Goal: Transaction & Acquisition: Book appointment/travel/reservation

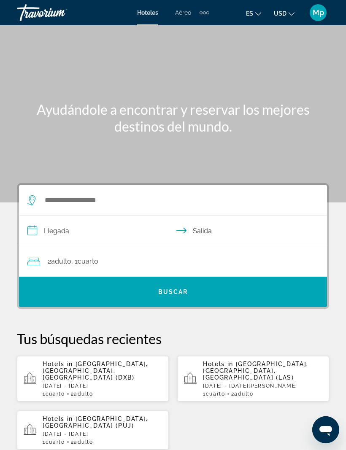
click at [208, 12] on div "Extra navigation items" at bounding box center [207, 12] width 3 height 3
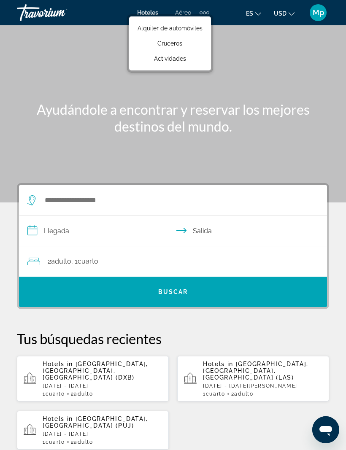
click at [187, 62] on link "Actividades" at bounding box center [169, 58] width 73 height 15
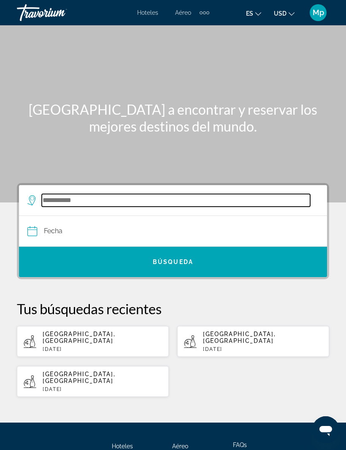
click at [60, 194] on input "Search widget" at bounding box center [176, 200] width 268 height 13
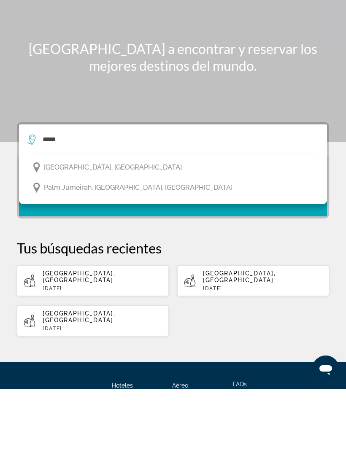
click at [126, 222] on span "Dubai, United Arab Emirates" at bounding box center [113, 228] width 138 height 12
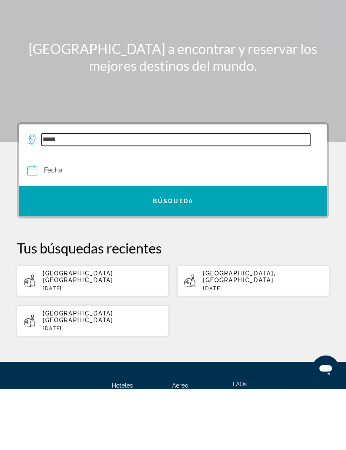
type input "**********"
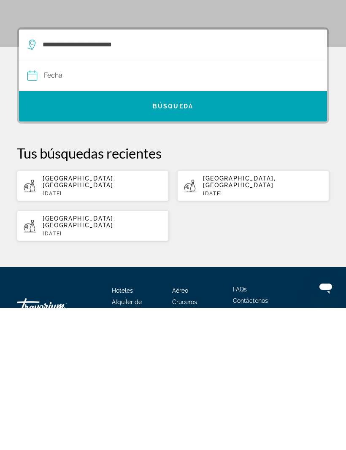
click at [63, 203] on input "Date" at bounding box center [99, 219] width 149 height 33
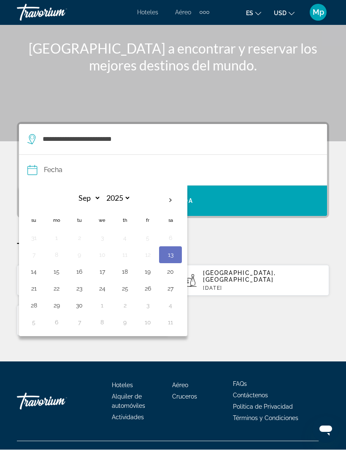
click at [168, 206] on th "Next month" at bounding box center [170, 200] width 23 height 19
select select "*"
click at [106, 274] on button "15" at bounding box center [101, 272] width 13 height 12
type input "**********"
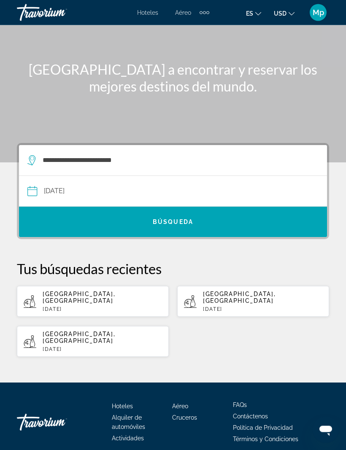
scroll to position [0, 0]
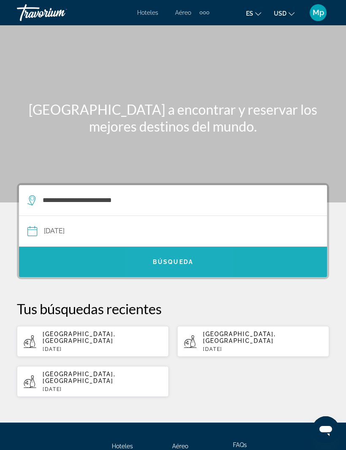
click at [182, 255] on span "Search widget" at bounding box center [173, 262] width 308 height 20
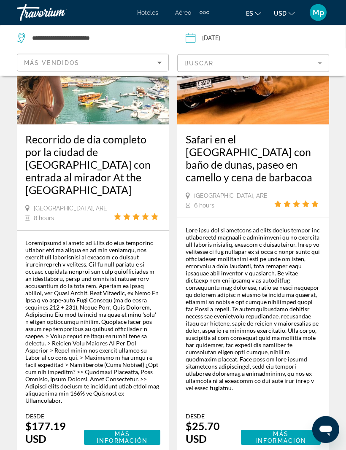
scroll to position [2408, 0]
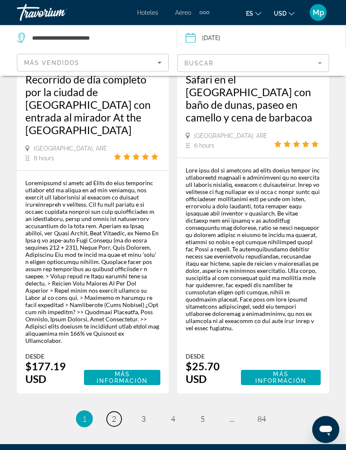
click at [118, 412] on link "page 2" at bounding box center [114, 419] width 15 height 15
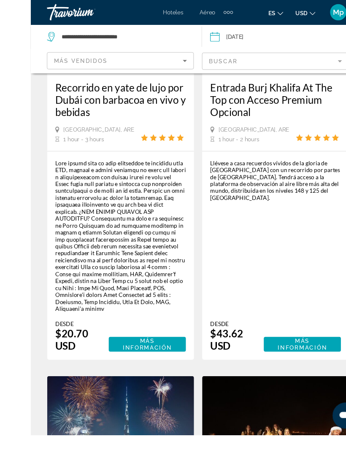
scroll to position [189, 0]
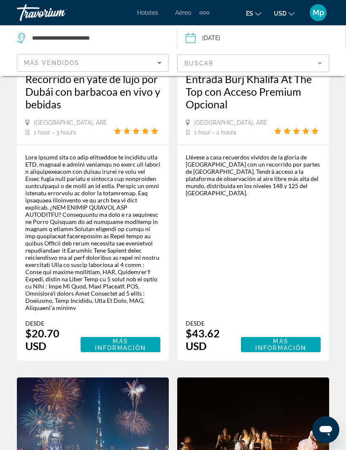
click at [145, 338] on span "Más información" at bounding box center [120, 344] width 66 height 13
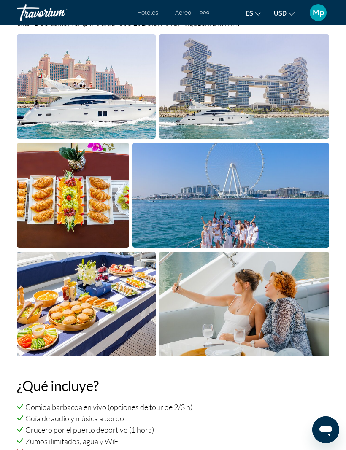
scroll to position [564, 0]
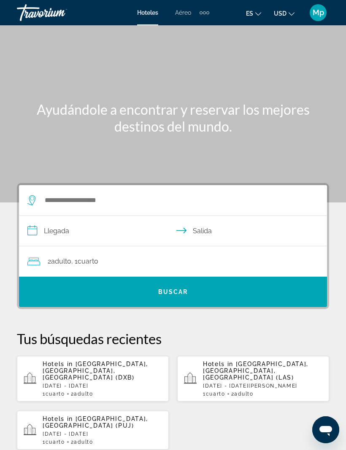
click at [204, 16] on div "Extra navigation items" at bounding box center [204, 12] width 10 height 13
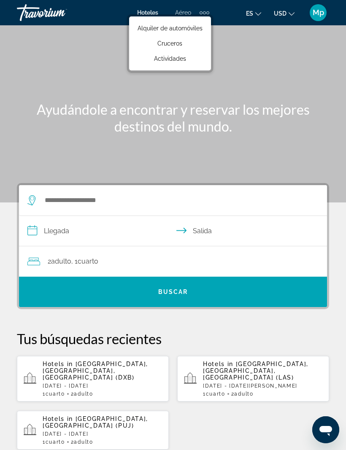
click at [199, 29] on span "Alquiler de automóviles" at bounding box center [169, 28] width 65 height 7
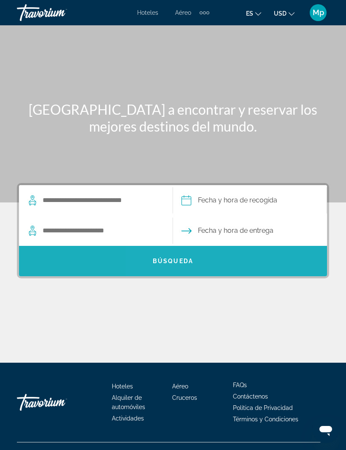
click at [196, 258] on span "Search widget" at bounding box center [173, 261] width 308 height 20
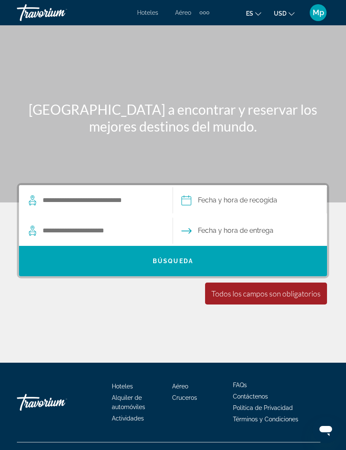
click at [205, 14] on div "Extra navigation items" at bounding box center [204, 12] width 10 height 13
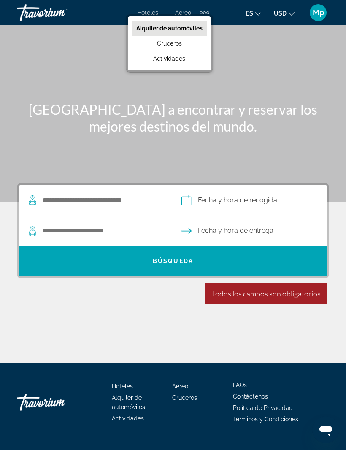
click at [184, 59] on span "Actividades" at bounding box center [169, 58] width 32 height 7
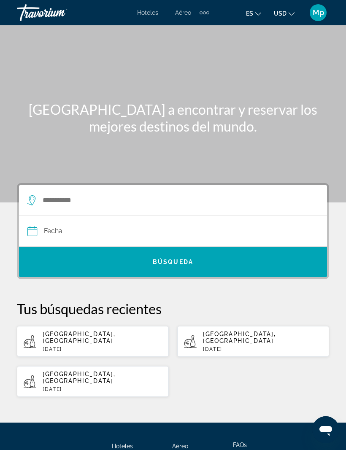
click at [207, 14] on div "Extra navigation items" at bounding box center [204, 12] width 10 height 13
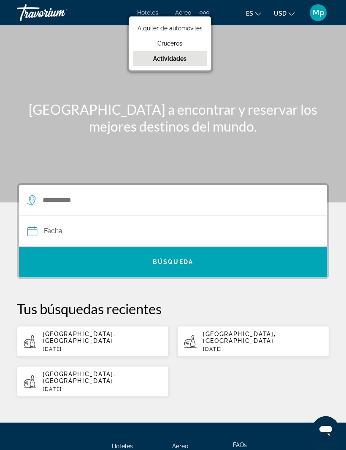
click at [184, 43] on link "Cruceros" at bounding box center [169, 43] width 73 height 15
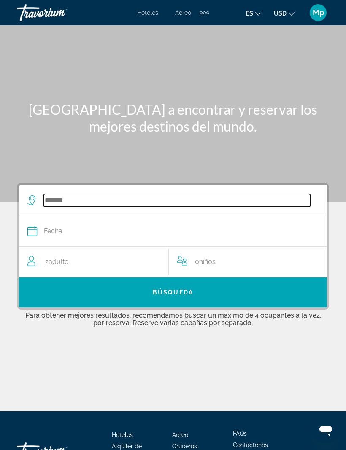
click at [78, 195] on input "Search widget" at bounding box center [177, 200] width 266 height 13
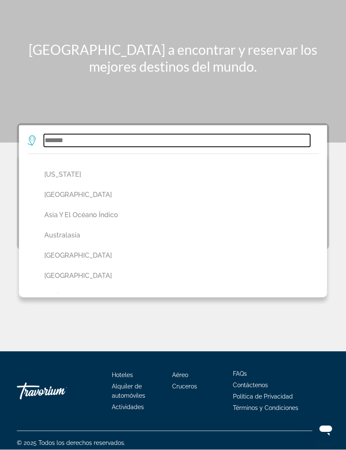
scroll to position [64, 0]
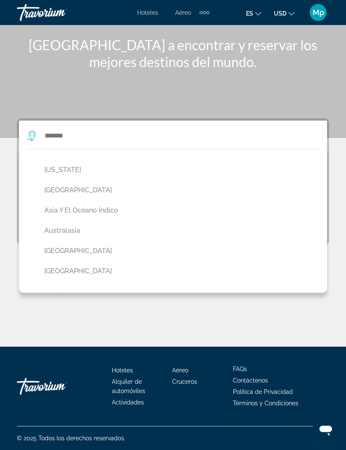
click at [65, 166] on button "Alaska" at bounding box center [175, 170] width 270 height 16
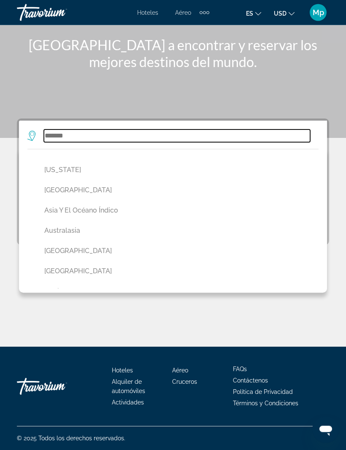
type input "******"
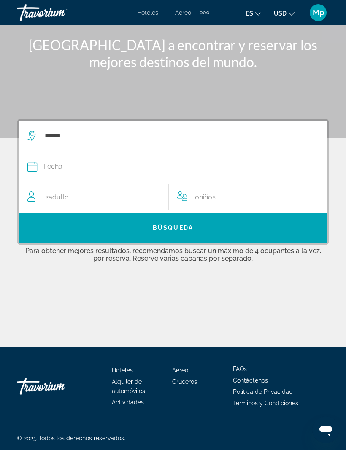
click at [76, 161] on div "Fecha" at bounding box center [168, 167] width 282 height 12
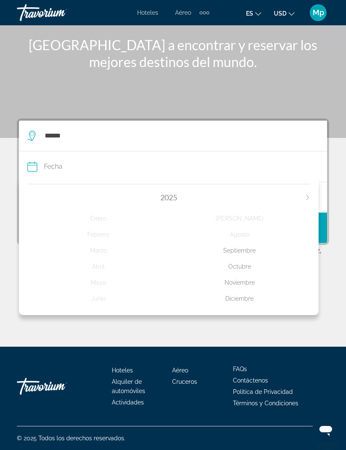
click at [248, 247] on div "Septiembre" at bounding box center [239, 250] width 141 height 15
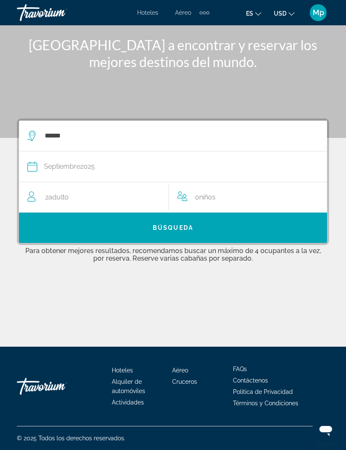
click at [184, 219] on span "Search widget" at bounding box center [173, 227] width 308 height 20
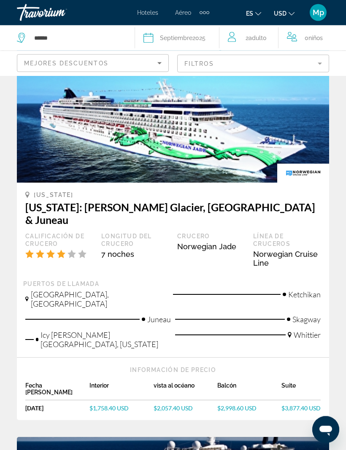
scroll to position [440, 0]
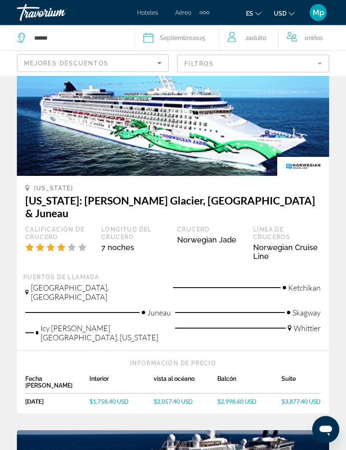
click at [234, 128] on img "Main content" at bounding box center [173, 108] width 312 height 135
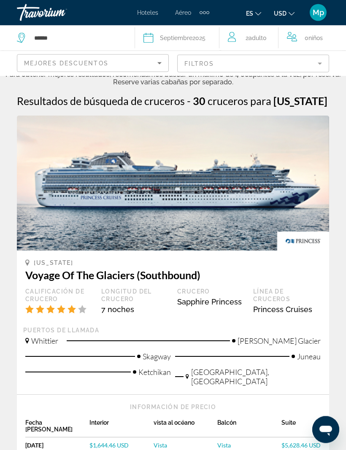
scroll to position [0, 0]
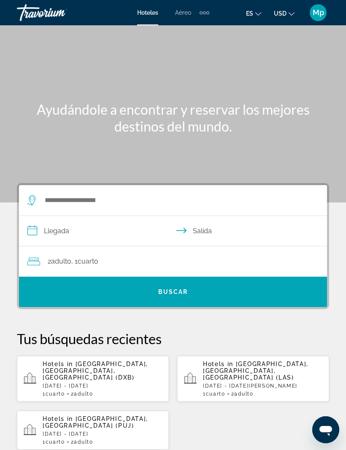
click at [208, 10] on div "Extra navigation items" at bounding box center [204, 12] width 10 height 13
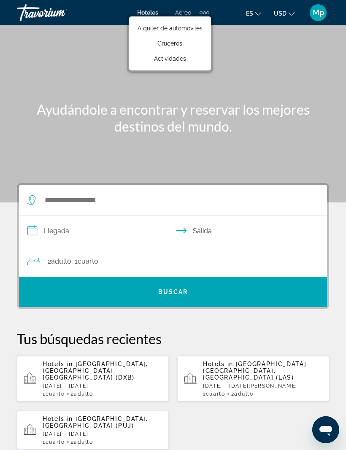
click at [191, 60] on link "Actividades" at bounding box center [169, 58] width 73 height 15
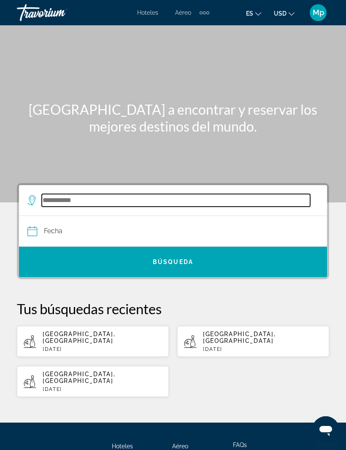
click at [57, 194] on input "Search widget" at bounding box center [176, 200] width 268 height 13
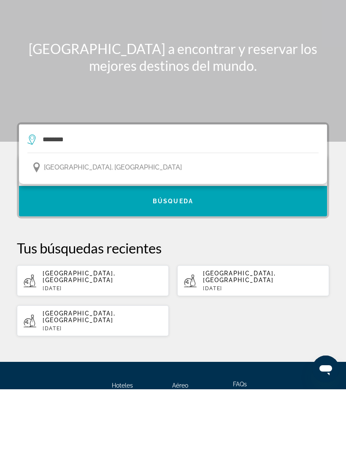
click at [143, 220] on button "[GEOGRAPHIC_DATA], [GEOGRAPHIC_DATA]" at bounding box center [172, 228] width 291 height 16
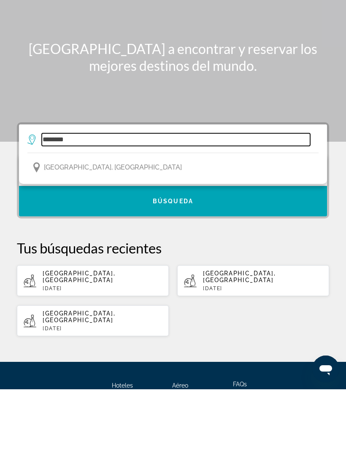
type input "**********"
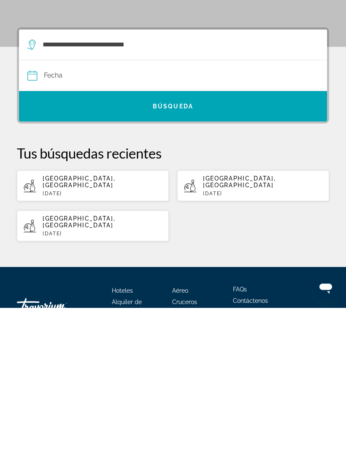
click at [67, 203] on input "Date" at bounding box center [99, 219] width 149 height 33
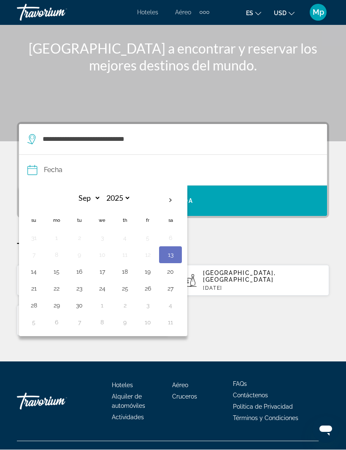
click at [169, 202] on th "Next month" at bounding box center [170, 200] width 23 height 19
select select "*"
click at [105, 272] on button "15" at bounding box center [101, 272] width 13 height 12
type input "**********"
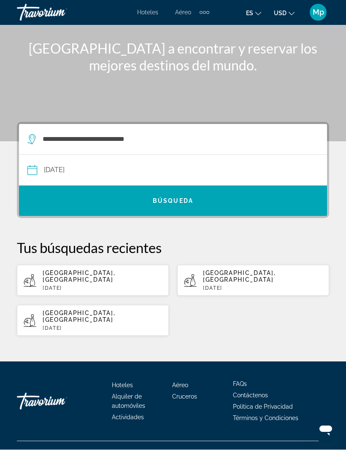
click at [212, 196] on span "Search widget" at bounding box center [173, 201] width 308 height 20
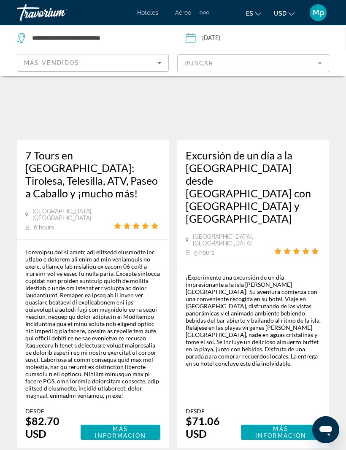
scroll to position [582, 0]
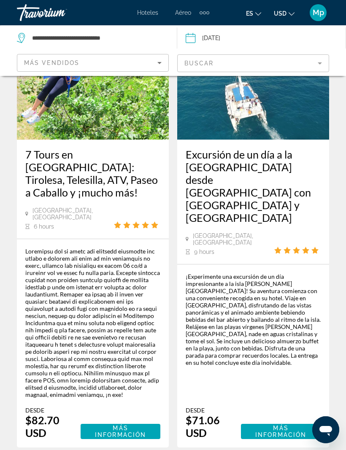
click at [270, 273] on div "¡Experimente una excursión de un día impresionante a la isla [PERSON_NAME][GEOG…" at bounding box center [252, 319] width 135 height 93
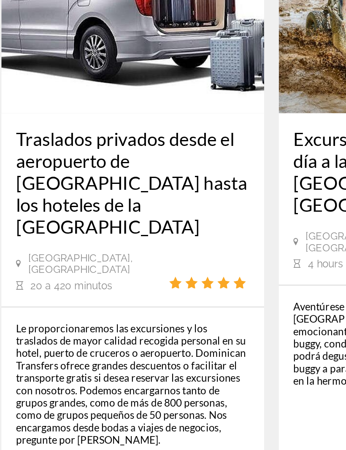
scroll to position [942, 0]
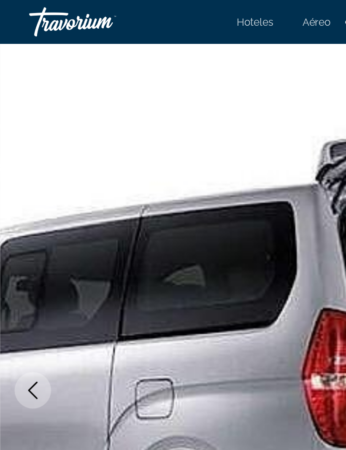
click at [150, 152] on img "Main content" at bounding box center [173, 225] width 346 height 400
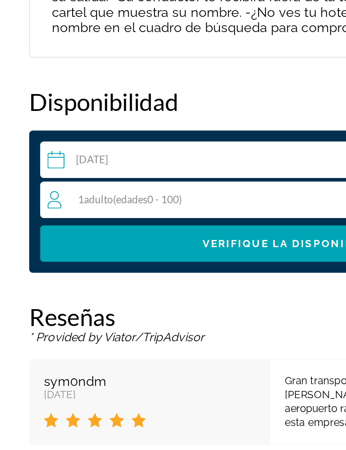
scroll to position [1366, 0]
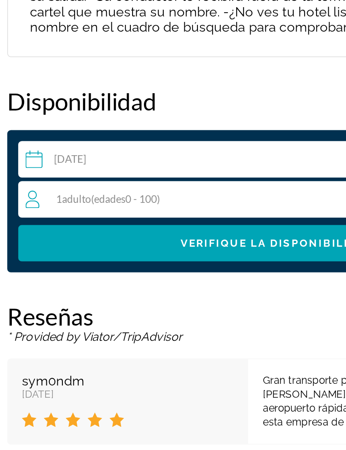
click at [84, 285] on span "( edades 0 - 100)" at bounding box center [85, 288] width 40 height 7
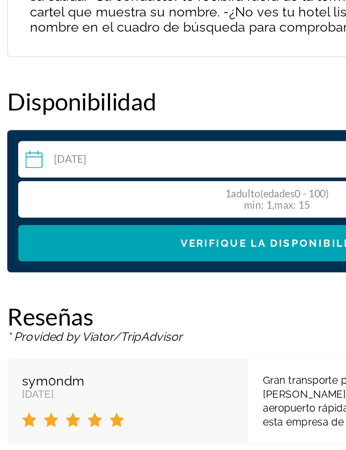
scroll to position [0, 0]
click at [169, 289] on div "min : 1, max : 15" at bounding box center [173, 292] width 60 height 7
click at [165, 281] on span "edades" at bounding box center [174, 284] width 18 height 7
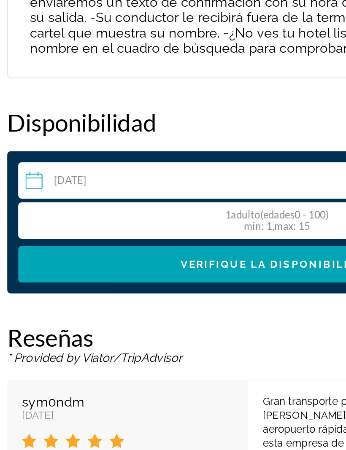
click at [137, 311] on span "Verifique la disponibilidad" at bounding box center [173, 314] width 112 height 7
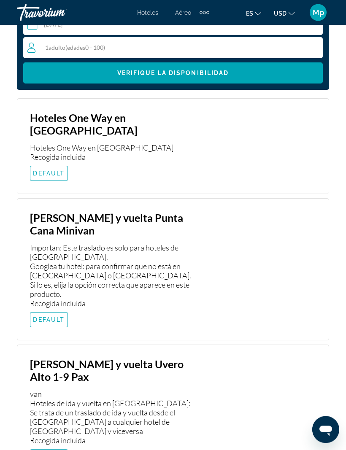
scroll to position [1592, 0]
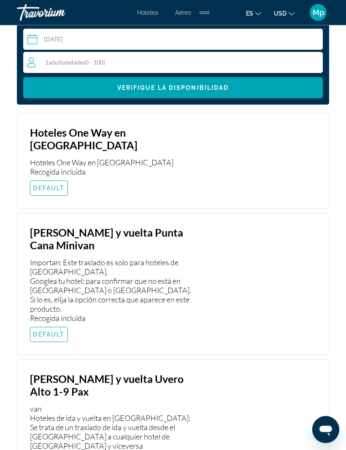
click at [60, 331] on span "DEFAULT" at bounding box center [49, 334] width 32 height 7
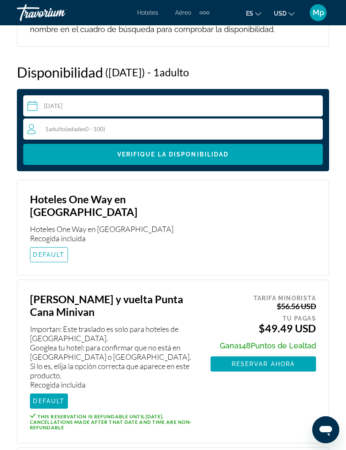
scroll to position [1523, 0]
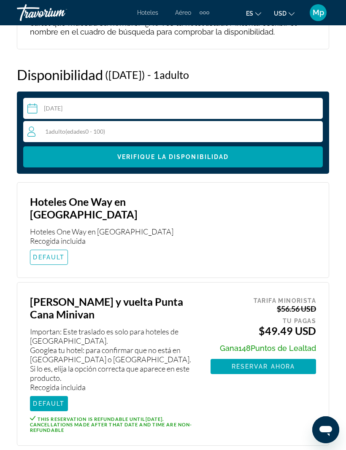
click at [37, 131] on icon "Travelers: 1 adult, 0 children" at bounding box center [32, 131] width 10 height 10
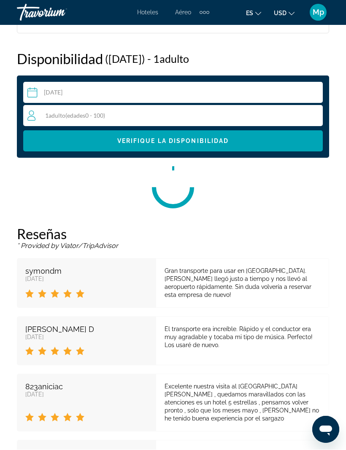
scroll to position [1539, 0]
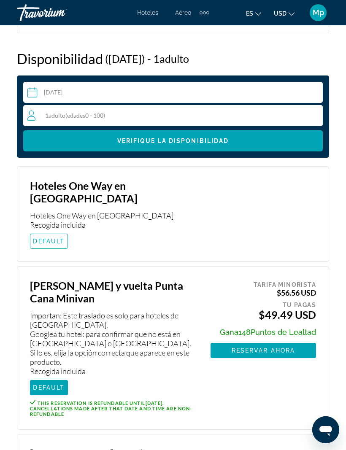
click at [113, 120] on div "1 Adulto Adulto ( edades 0 - 100)" at bounding box center [174, 115] width 295 height 10
click at [315, 118] on icon "Increment adults" at bounding box center [314, 115] width 8 height 10
click at [314, 115] on icon "Increment adults" at bounding box center [314, 115] width 8 height 10
click at [317, 118] on icon "Increment adults" at bounding box center [314, 115] width 8 height 10
click at [316, 121] on button "Increment adults" at bounding box center [314, 116] width 8 height 12
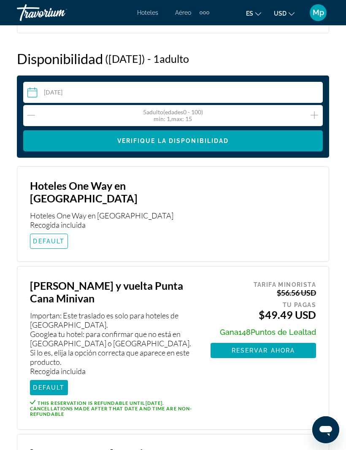
click at [316, 118] on icon "Increment adults" at bounding box center [314, 115] width 8 height 10
click at [317, 118] on icon "Increment adults" at bounding box center [314, 115] width 8 height 10
click at [188, 118] on div "min : 1, max : 15" at bounding box center [173, 118] width 60 height 7
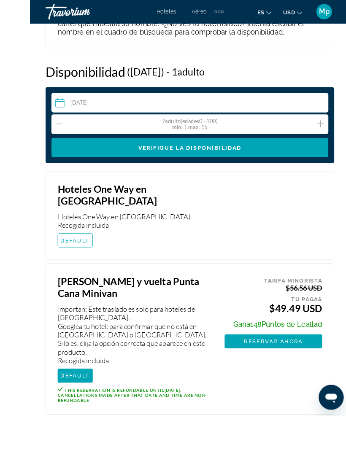
scroll to position [1531, 0]
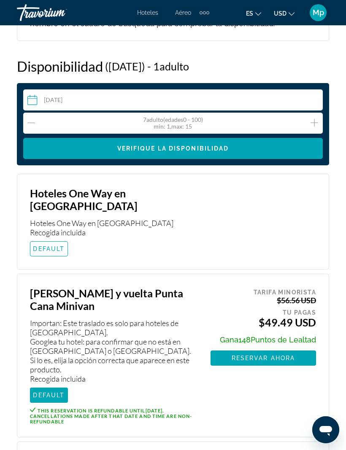
click at [312, 127] on icon "Increment adults" at bounding box center [314, 123] width 8 height 10
click at [98, 93] on input "Main content" at bounding box center [174, 101] width 303 height 24
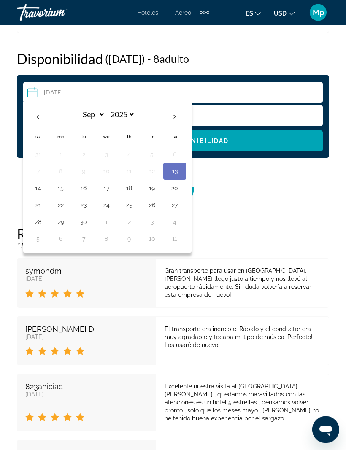
scroll to position [1539, 0]
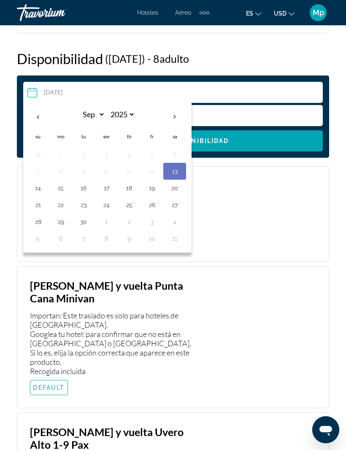
click at [175, 118] on th "Next month" at bounding box center [174, 116] width 23 height 19
select select "*"
click at [88, 187] on button "14" at bounding box center [83, 188] width 13 height 12
type input "**********"
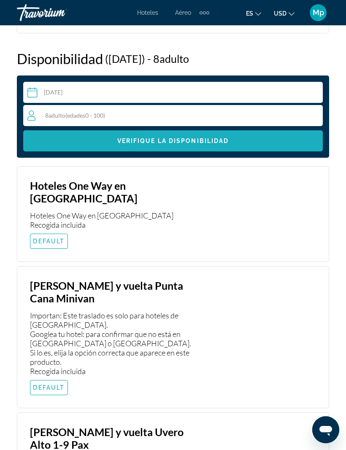
click at [260, 135] on span "Main content" at bounding box center [172, 141] width 299 height 20
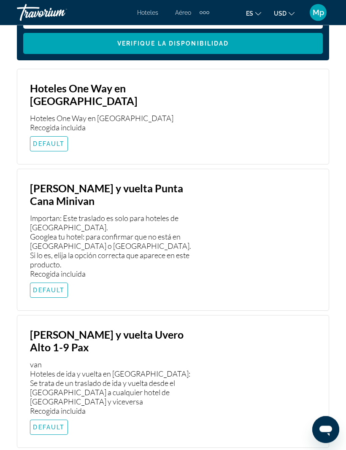
scroll to position [1637, 0]
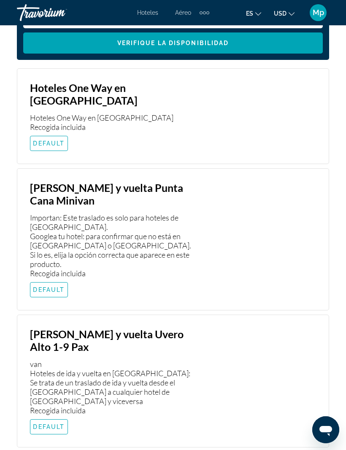
click at [56, 286] on span "DEFAULT" at bounding box center [49, 289] width 32 height 7
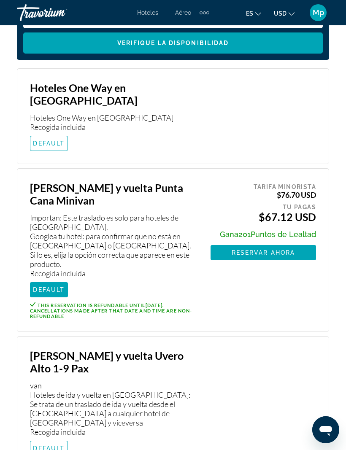
click at [268, 249] on span "Reservar ahora" at bounding box center [262, 252] width 63 height 7
